Goal: Task Accomplishment & Management: Use online tool/utility

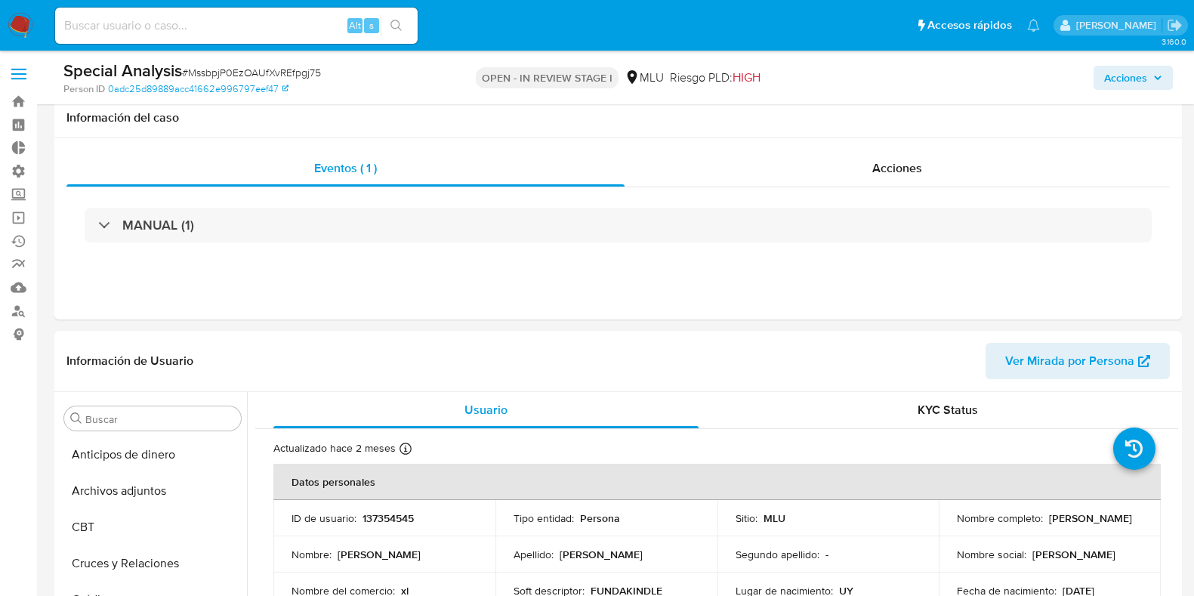
select select "10"
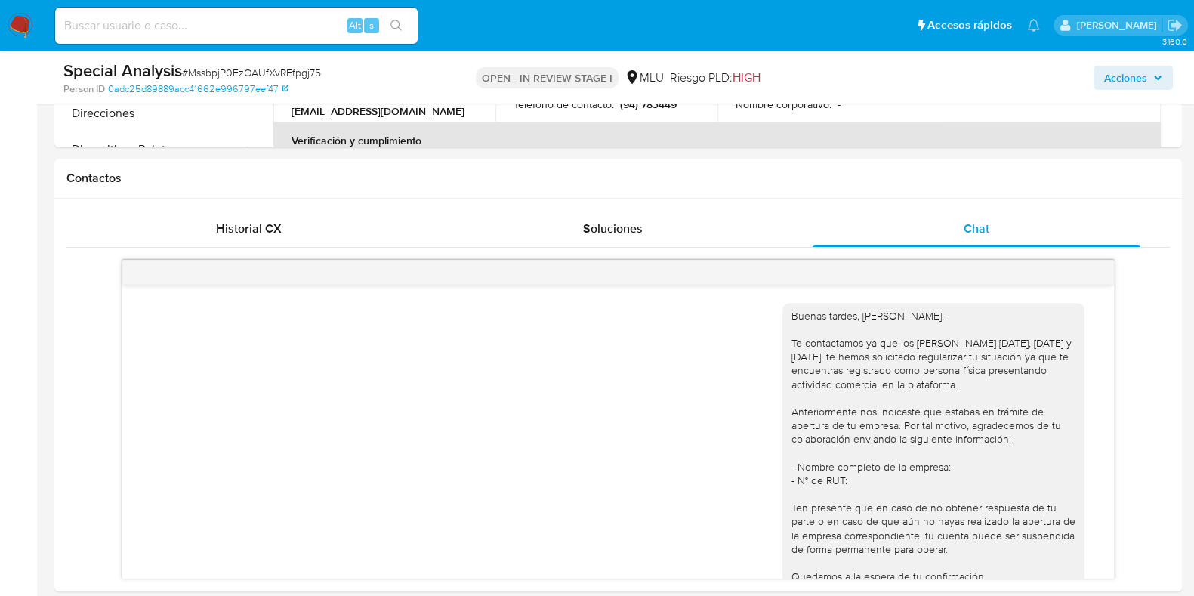
scroll to position [744, 0]
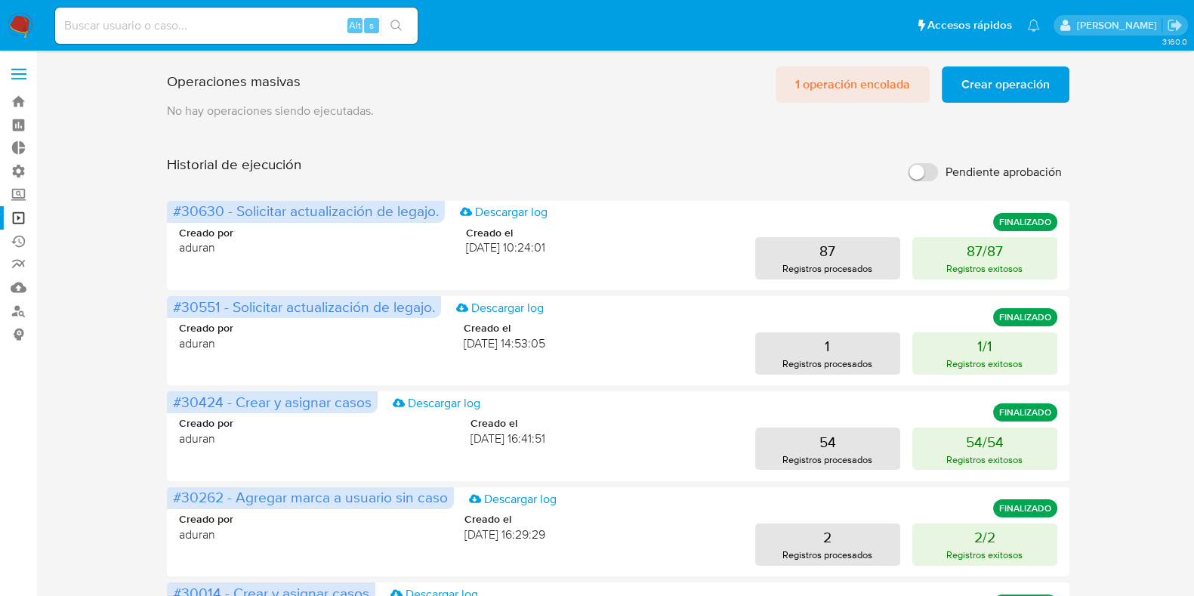
click at [833, 76] on span "1 operación encolada" at bounding box center [853, 84] width 115 height 33
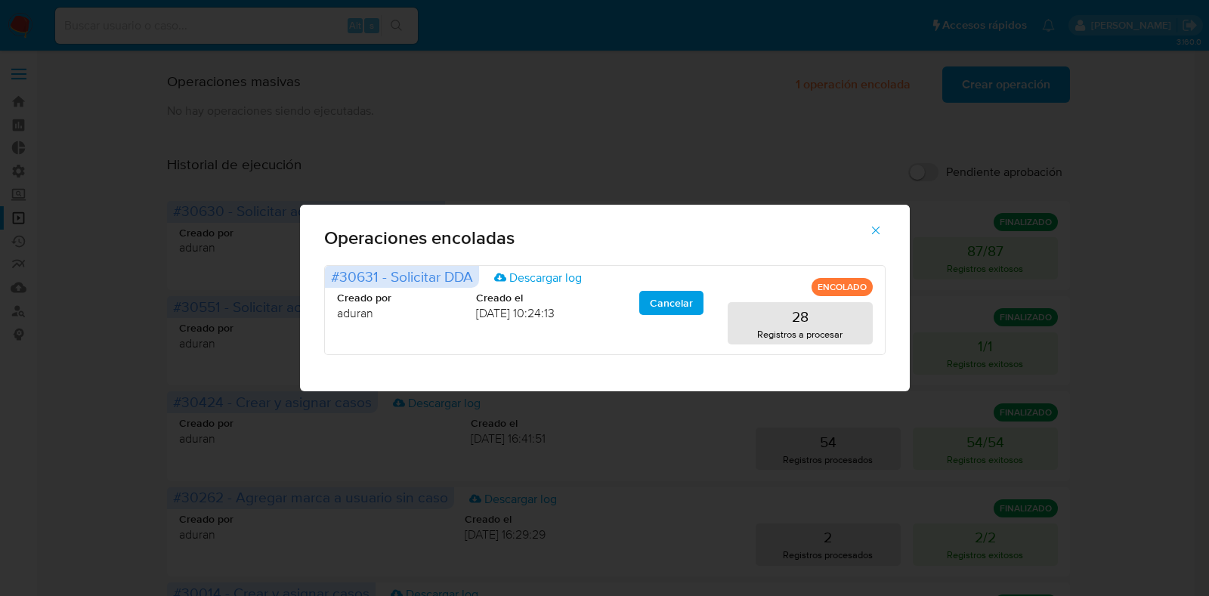
click at [718, 89] on div "Operaciones encoladas #30631 - Solicitar DDA Descargar log ENCOLADO Creado por …" at bounding box center [604, 298] width 1209 height 596
click at [878, 230] on icon "button" at bounding box center [876, 231] width 14 height 14
